Goal: Complete application form

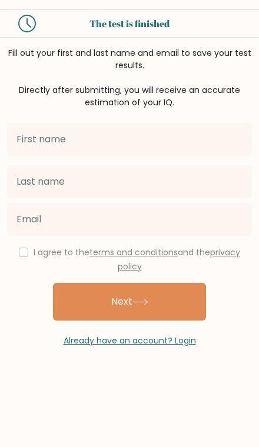
click at [38, 145] on input "text" at bounding box center [129, 139] width 245 height 33
type input "Akar"
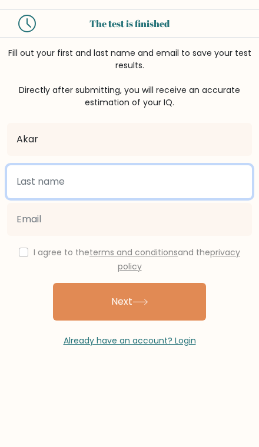
click at [44, 182] on input "text" at bounding box center [129, 181] width 245 height 33
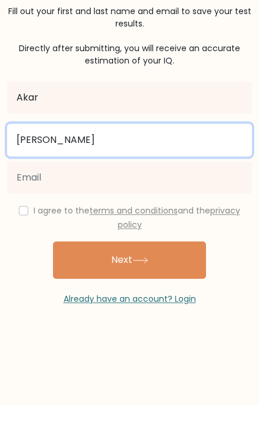
type input "[PERSON_NAME]"
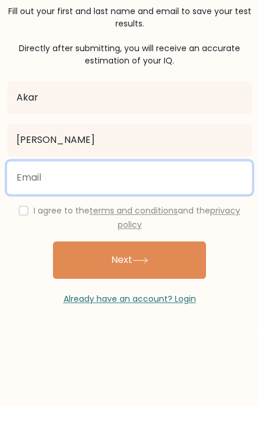
click at [44, 203] on input "email" at bounding box center [129, 219] width 245 height 33
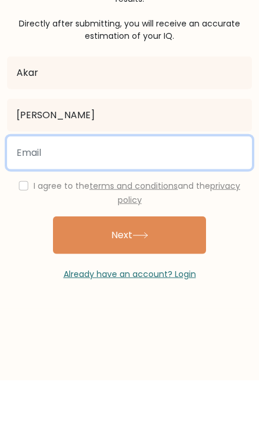
type input "akar167rzgar@gmail.com"
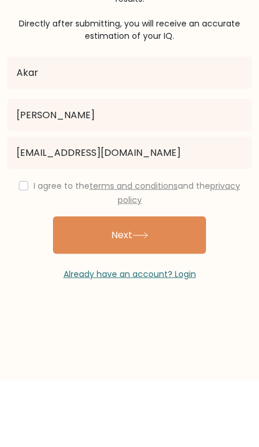
scroll to position [48, 0]
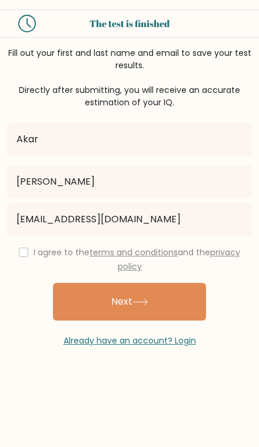
click at [22, 248] on input "checkbox" at bounding box center [23, 252] width 9 height 9
checkbox input "true"
click at [187, 283] on button "Next" at bounding box center [129, 302] width 153 height 38
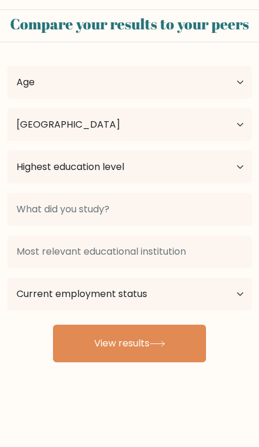
select select "IQ"
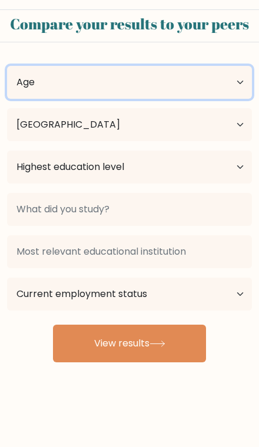
click at [39, 83] on select "Age Under [DEMOGRAPHIC_DATA] [DEMOGRAPHIC_DATA] [DEMOGRAPHIC_DATA] [DEMOGRAPHIC…" at bounding box center [129, 82] width 245 height 33
select select "18_24"
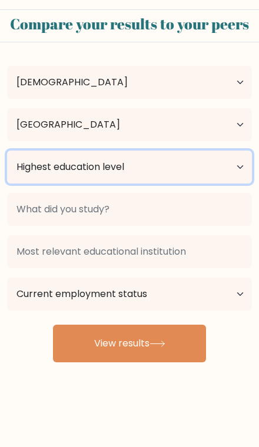
click at [44, 180] on select "Highest education level No schooling Primary Lower Secondary Upper Secondary Oc…" at bounding box center [129, 167] width 245 height 33
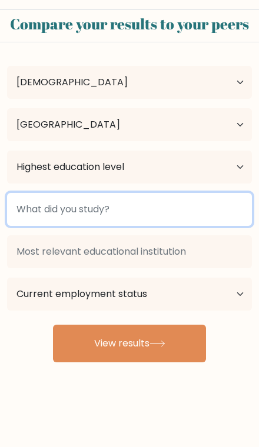
click at [56, 216] on input at bounding box center [129, 209] width 245 height 33
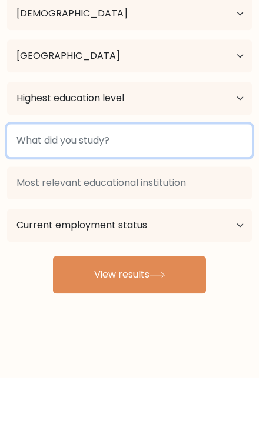
type input "S"
click at [129, 325] on button "View results" at bounding box center [129, 344] width 153 height 38
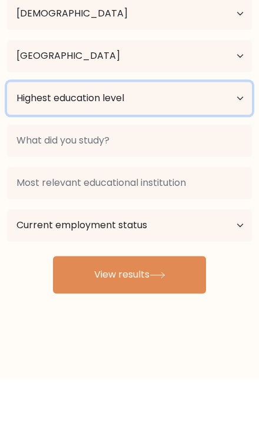
scroll to position [48, 0]
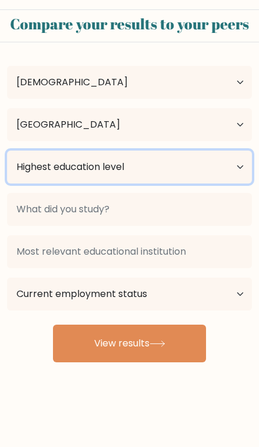
click at [190, 151] on select "Highest education level No schooling Primary Lower Secondary Upper Secondary Oc…" at bounding box center [129, 167] width 245 height 33
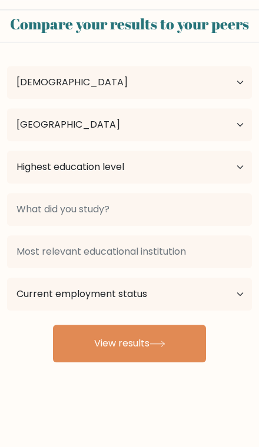
scroll to position [48, 0]
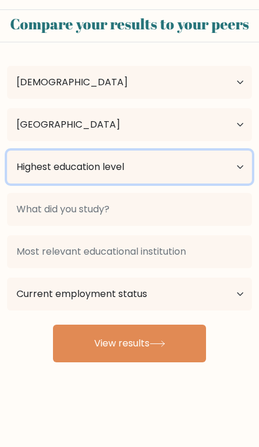
click at [181, 151] on select "Highest education level No schooling Primary Lower Secondary Upper Secondary Oc…" at bounding box center [129, 167] width 245 height 33
select select "upper_secondary"
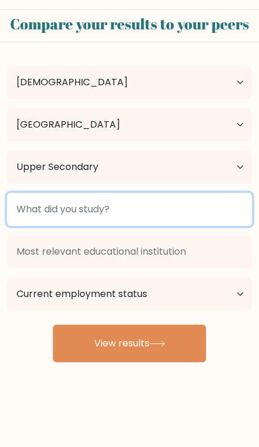
click at [169, 193] on input at bounding box center [129, 209] width 245 height 33
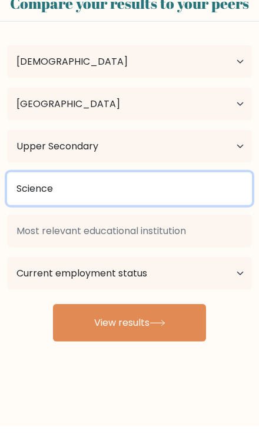
type input "Science"
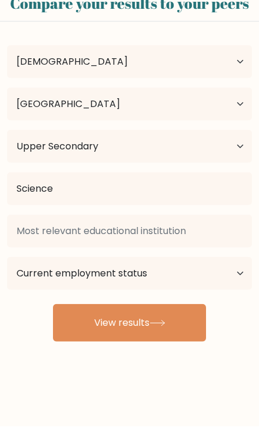
scroll to position [48, 0]
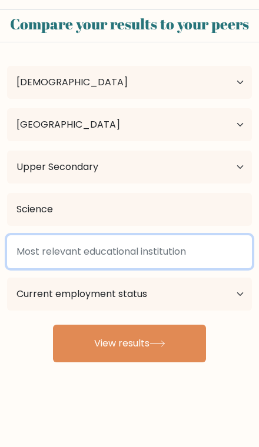
click at [202, 235] on input at bounding box center [129, 251] width 245 height 33
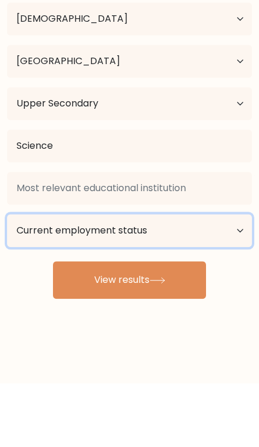
click at [193, 278] on select "Current employment status Employed Student Retired Other / prefer not to answer" at bounding box center [129, 294] width 245 height 33
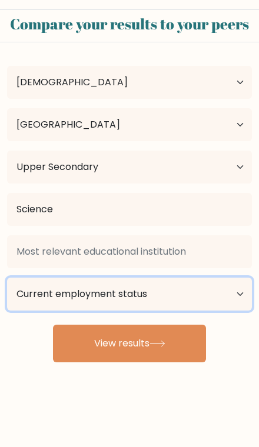
select select "employed"
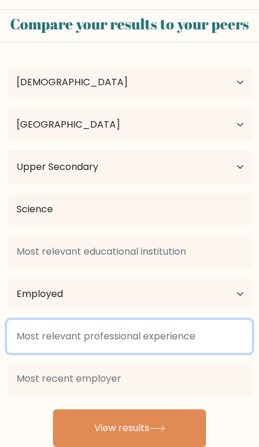
click at [50, 320] on input at bounding box center [129, 336] width 245 height 33
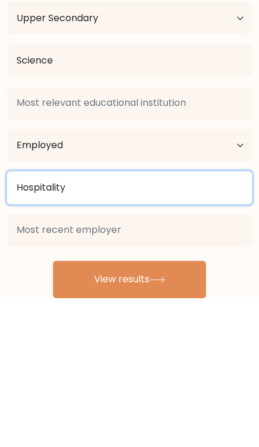
type input "Hospitality"
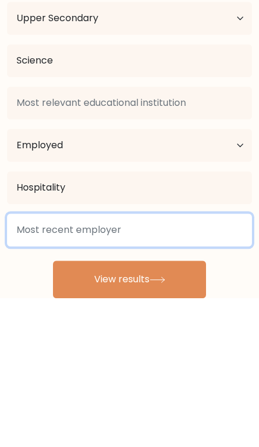
click at [163, 362] on input at bounding box center [129, 378] width 245 height 33
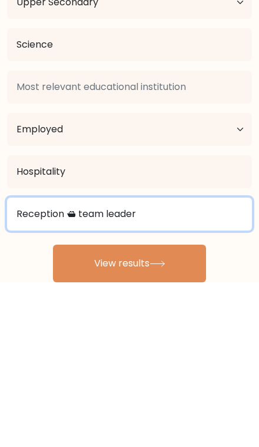
click at [66, 362] on input "Reception 🛳 team leader" at bounding box center [129, 378] width 245 height 33
type input "Reception team leader"
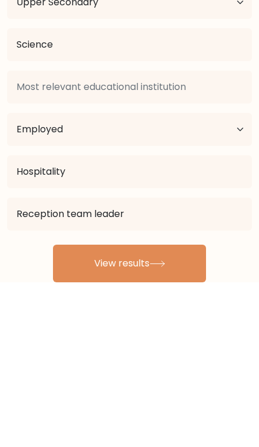
click at [168, 409] on button "View results" at bounding box center [129, 428] width 153 height 38
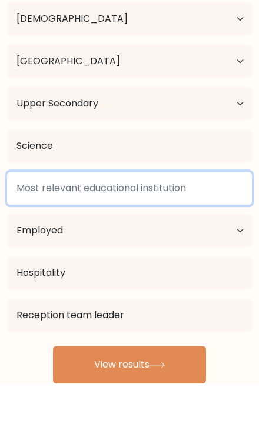
type input "M"
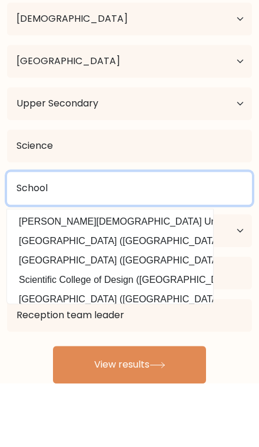
type input "School"
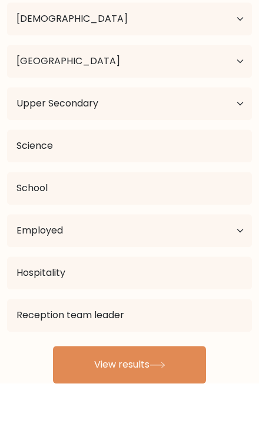
click at [188, 409] on button "View results" at bounding box center [129, 428] width 153 height 38
click at [172, 409] on button "View results" at bounding box center [129, 428] width 153 height 38
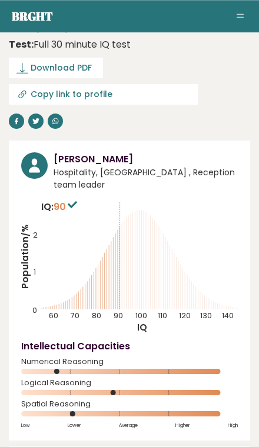
scroll to position [20, 0]
